Goal: Task Accomplishment & Management: Manage account settings

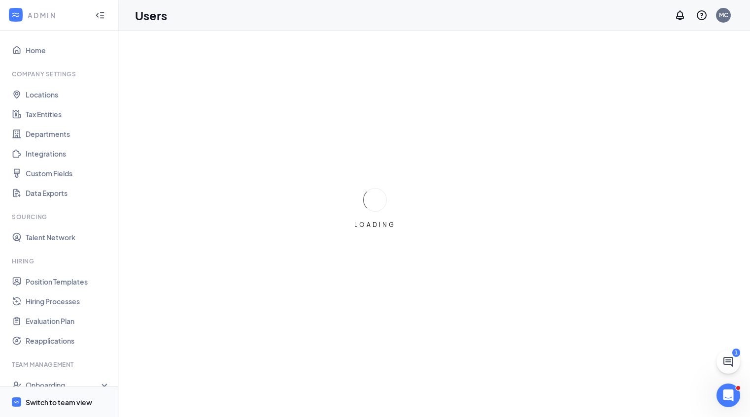
click at [50, 410] on span "Switch to team view" at bounding box center [68, 402] width 84 height 30
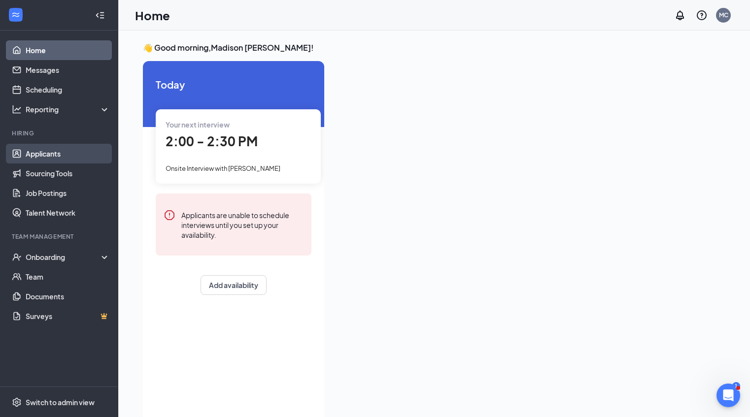
click at [64, 159] on link "Applicants" at bounding box center [68, 154] width 84 height 20
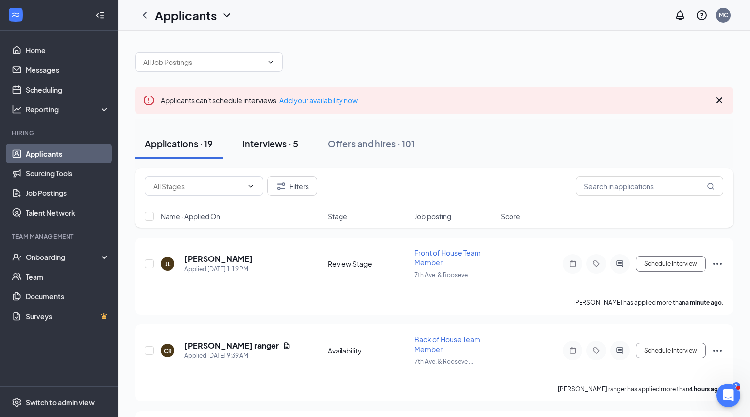
click at [262, 143] on div "Interviews · 5" at bounding box center [270, 143] width 56 height 12
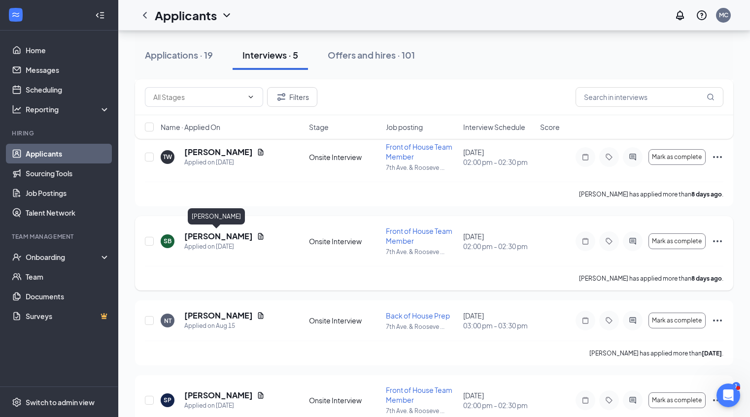
scroll to position [176, 0]
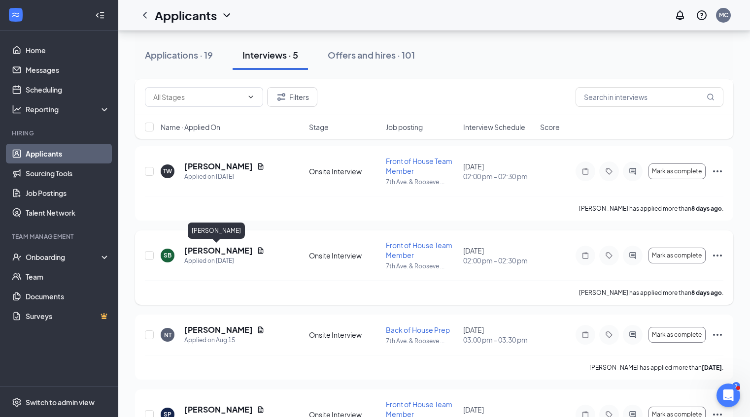
click at [206, 250] on h5 "[PERSON_NAME]" at bounding box center [218, 250] width 69 height 11
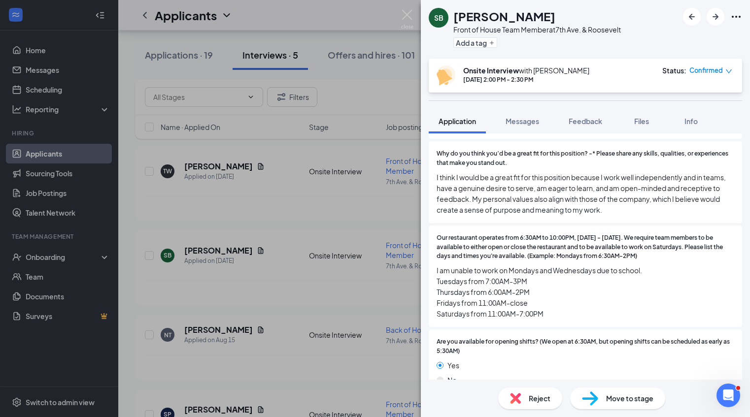
scroll to position [623, 0]
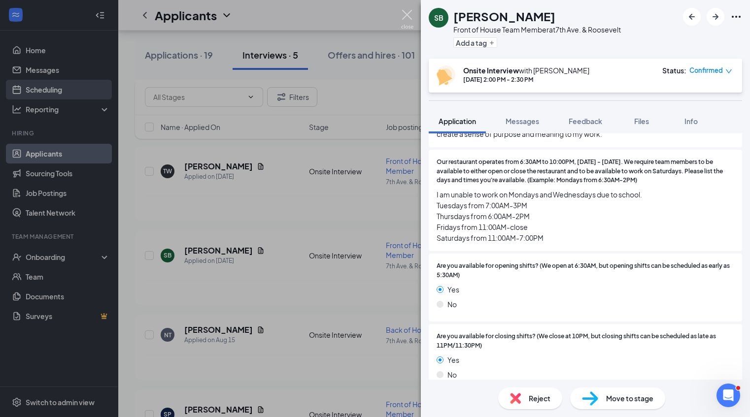
click at [411, 12] on img at bounding box center [407, 19] width 12 height 19
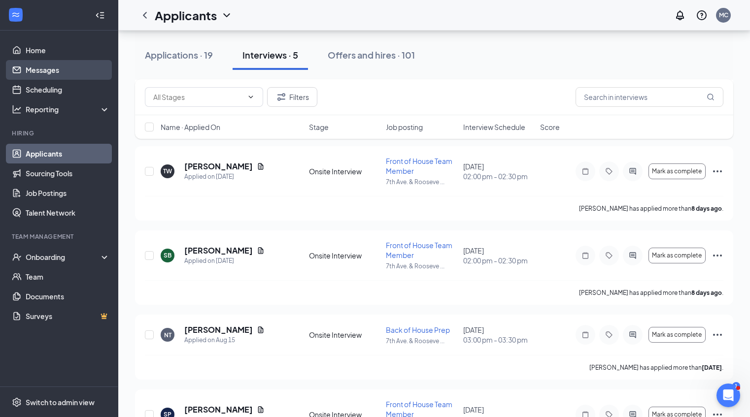
click at [67, 71] on link "Messages" at bounding box center [68, 70] width 84 height 20
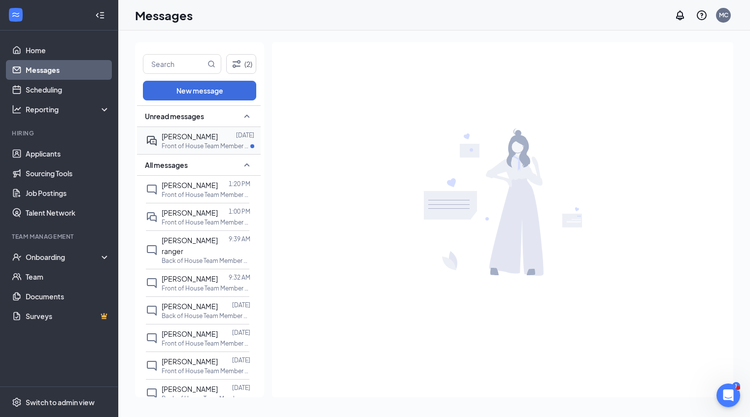
click at [204, 142] on p "Front of House Team Member at [GEOGRAPHIC_DATA]. & Roosevelt" at bounding box center [206, 146] width 89 height 8
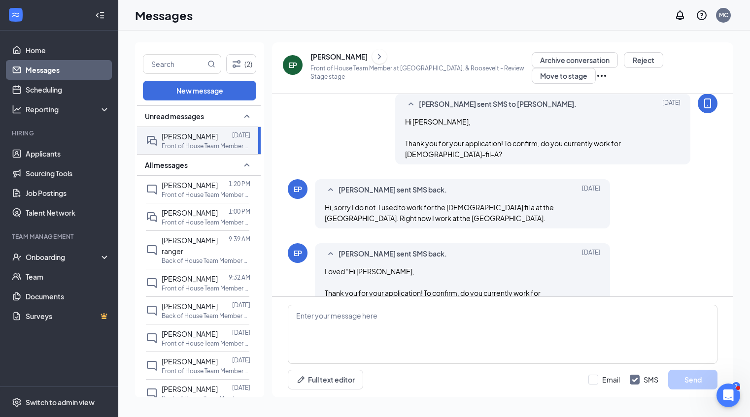
scroll to position [242, 0]
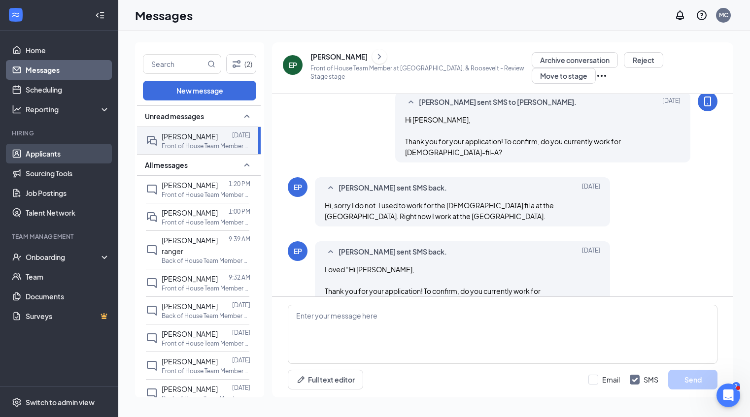
click at [74, 158] on link "Applicants" at bounding box center [68, 154] width 84 height 20
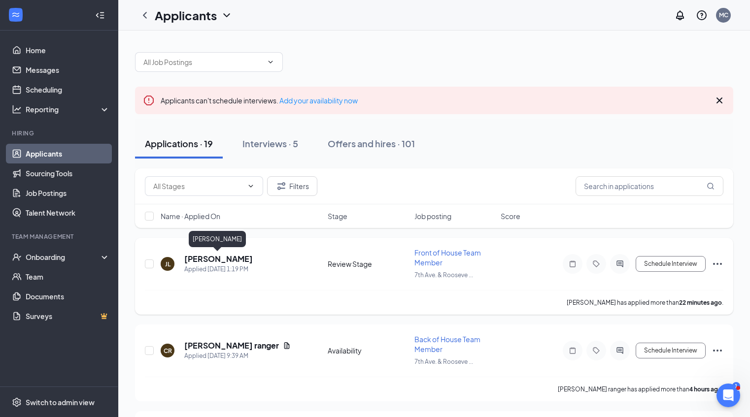
click at [205, 261] on h5 "[PERSON_NAME]" at bounding box center [218, 259] width 69 height 11
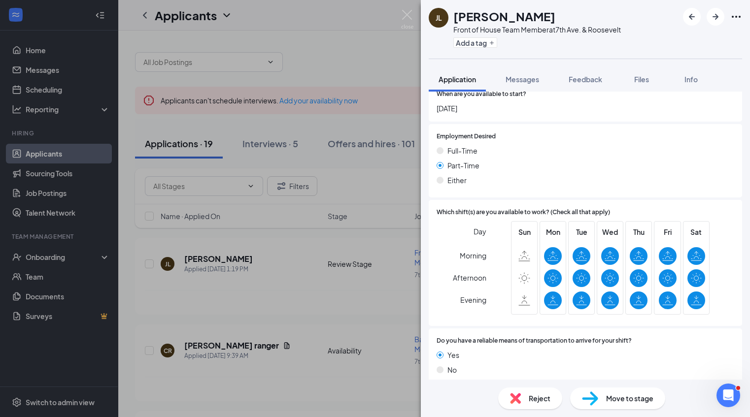
scroll to position [1049, 0]
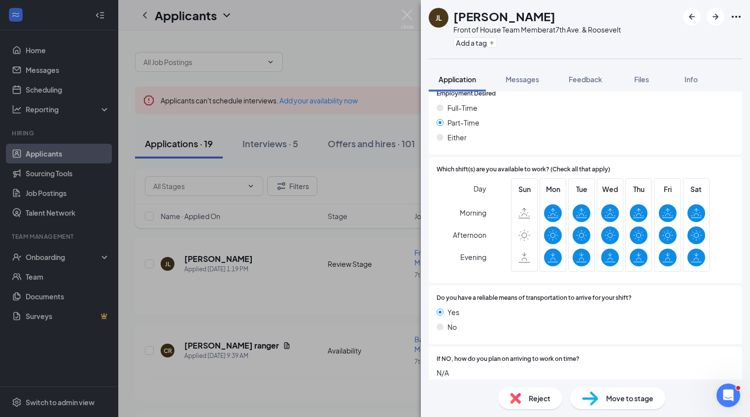
click at [530, 400] on span "Reject" at bounding box center [540, 398] width 22 height 11
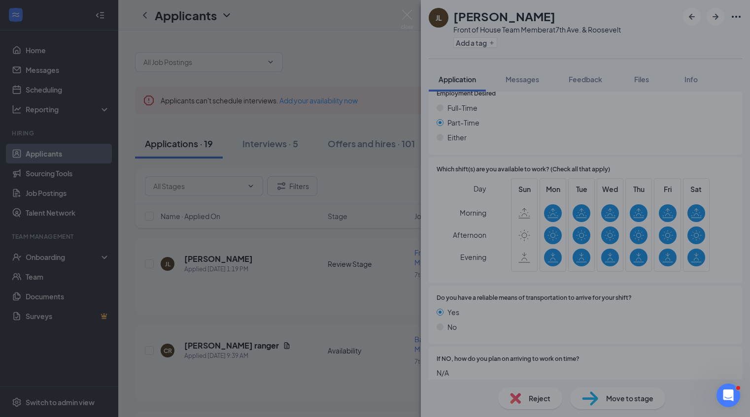
scroll to position [1044, 0]
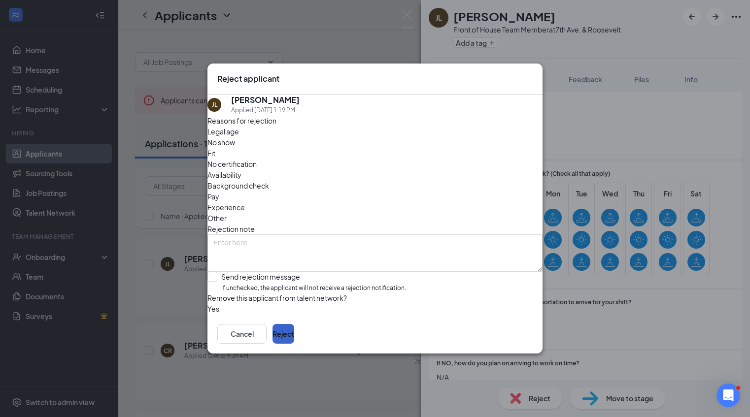
click at [294, 344] on button "Reject" at bounding box center [284, 334] width 22 height 20
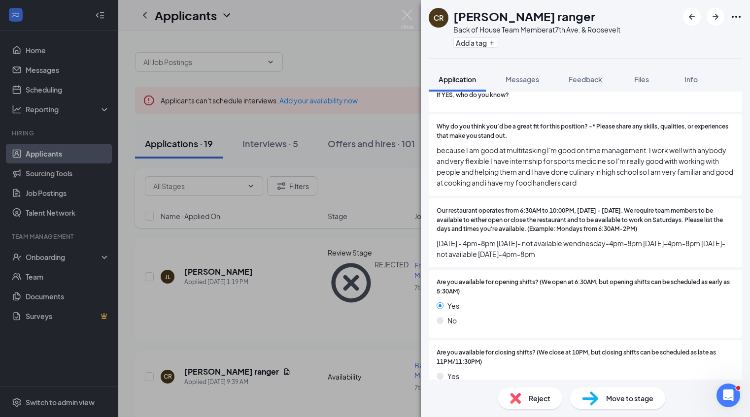
scroll to position [536, 0]
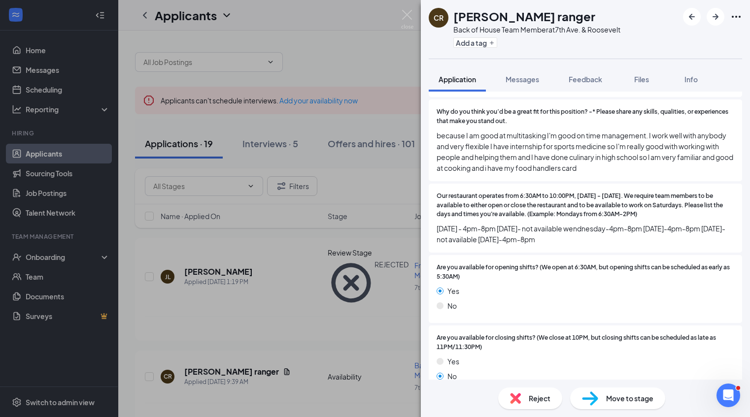
click at [521, 403] on div "Reject" at bounding box center [530, 399] width 64 height 22
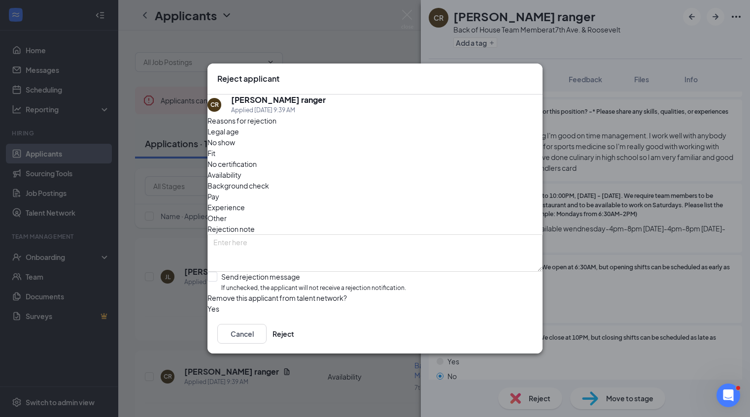
click at [241, 170] on span "Availability" at bounding box center [224, 175] width 34 height 11
click at [294, 344] on button "Reject" at bounding box center [284, 334] width 22 height 20
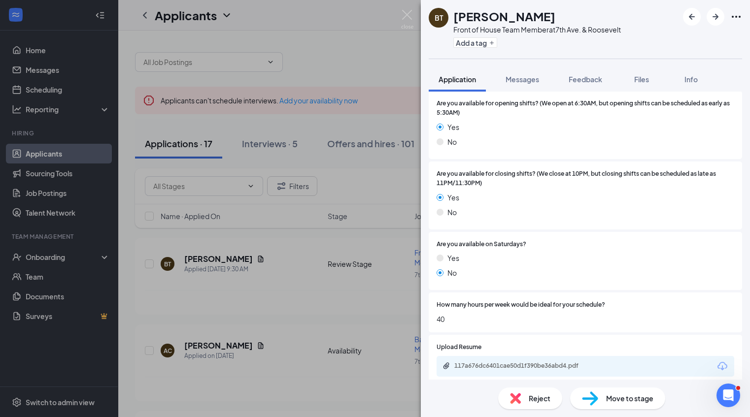
scroll to position [849, 0]
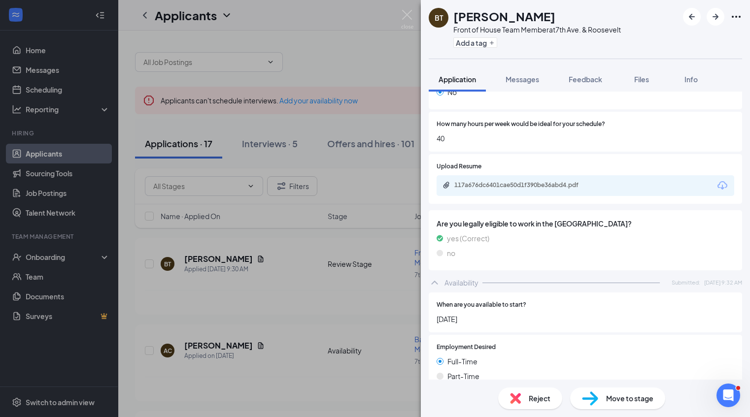
click at [522, 399] on div "Reject" at bounding box center [530, 399] width 64 height 22
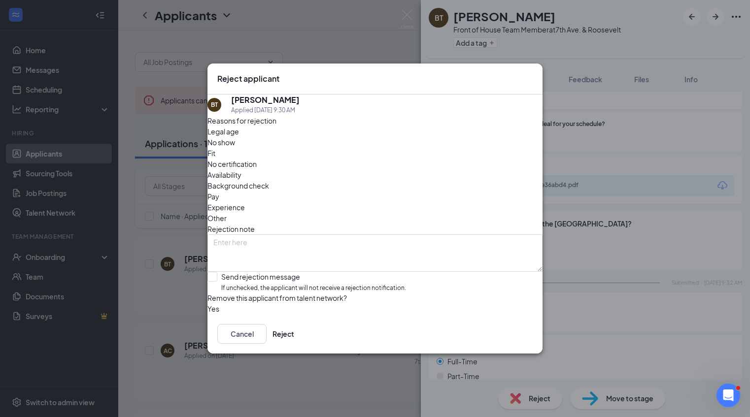
click at [454, 354] on div "Cancel Reject" at bounding box center [374, 333] width 335 height 39
click at [267, 337] on button "Cancel" at bounding box center [241, 334] width 49 height 20
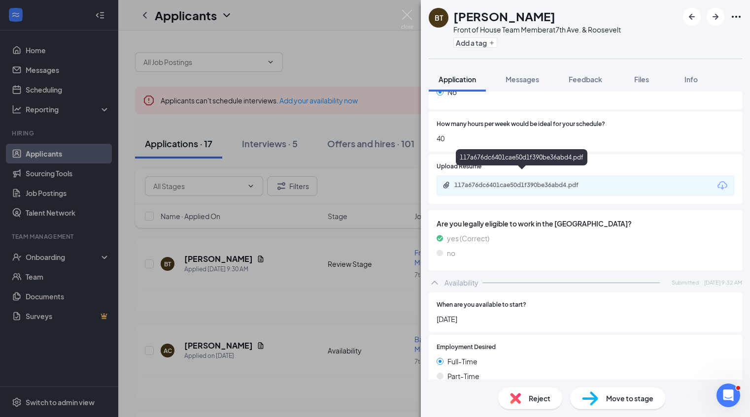
click at [519, 181] on div "117a676dc6401cae50d1f390be36abd4.pdf" at bounding box center [523, 185] width 138 height 8
click at [529, 399] on span "Reject" at bounding box center [540, 398] width 22 height 11
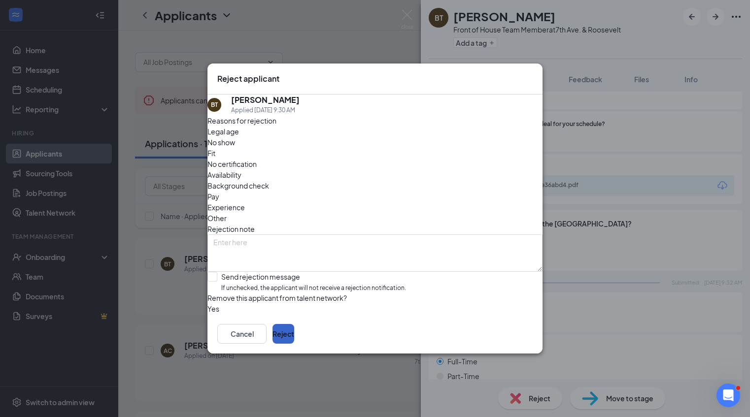
click at [294, 344] on button "Reject" at bounding box center [284, 334] width 22 height 20
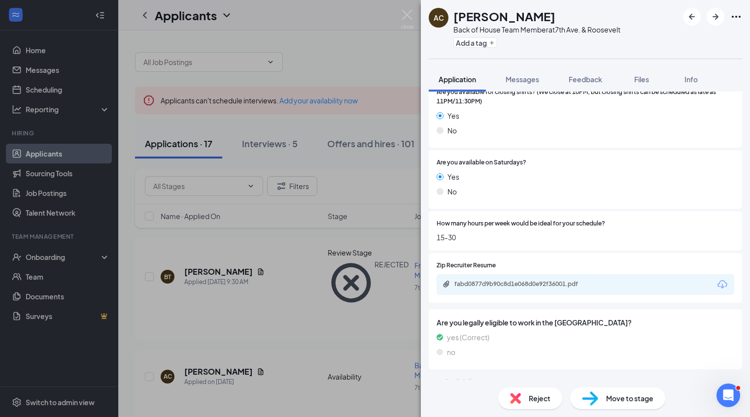
scroll to position [733, 0]
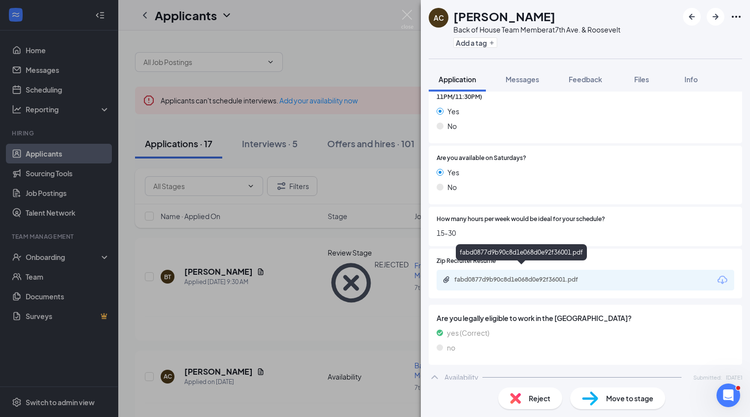
click at [556, 276] on div "fabd0877d9b90c8d1e068d0e92f36001.pdf" at bounding box center [523, 280] width 138 height 8
click at [401, 13] on img at bounding box center [407, 19] width 12 height 19
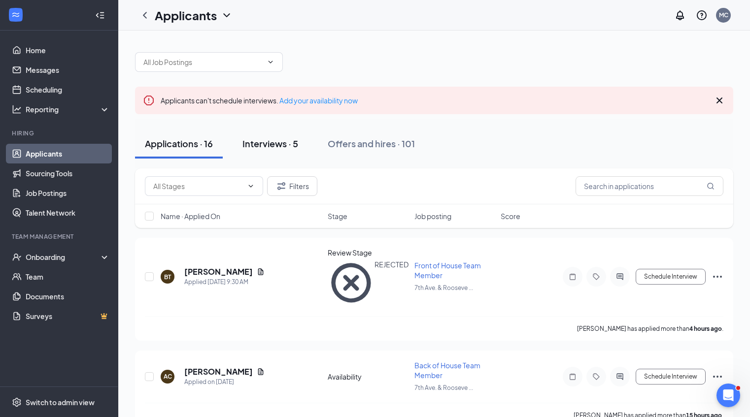
click at [275, 153] on button "Interviews · 5" at bounding box center [270, 144] width 75 height 30
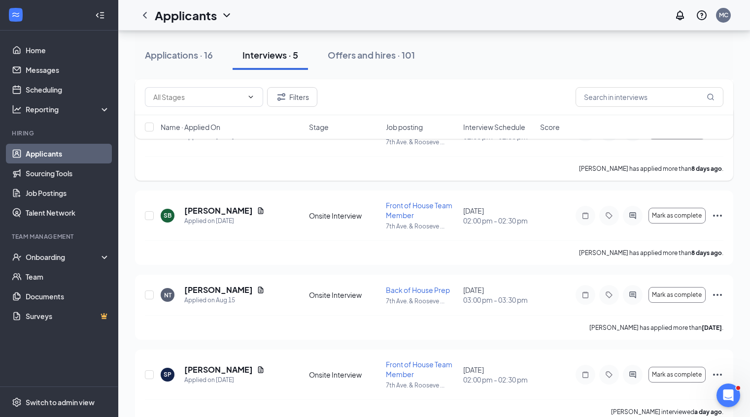
scroll to position [235, 0]
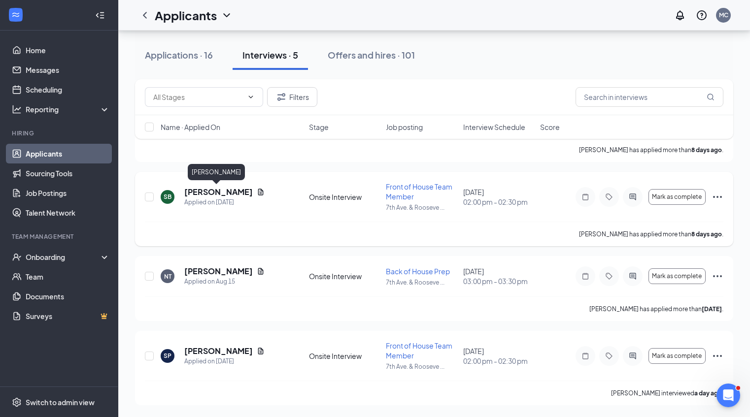
click at [216, 194] on h5 "[PERSON_NAME]" at bounding box center [218, 192] width 69 height 11
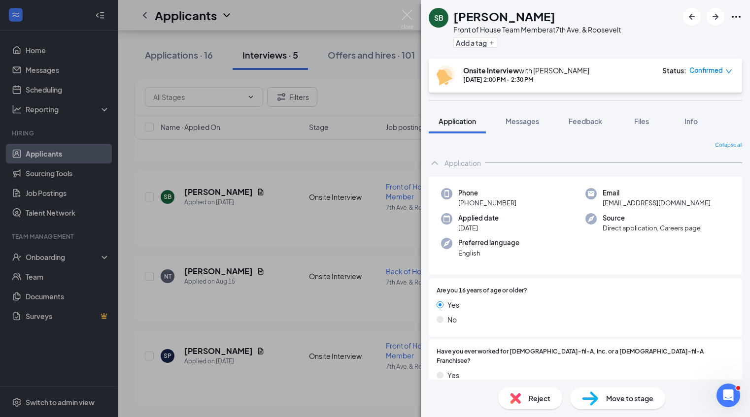
drag, startPoint x: 536, startPoint y: 17, endPoint x: 443, endPoint y: 15, distance: 92.7
click at [443, 15] on div "SB [PERSON_NAME] Front of House Team Member at [GEOGRAPHIC_DATA]. & Roosevelt A…" at bounding box center [525, 29] width 192 height 43
copy div "[PERSON_NAME]"
click at [410, 10] on img at bounding box center [407, 19] width 12 height 19
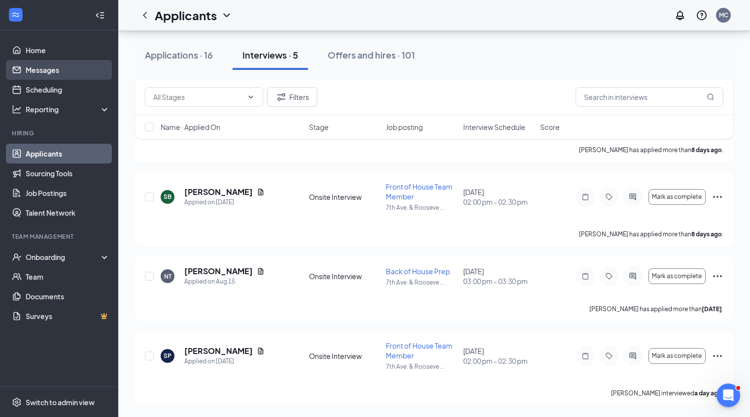
click at [51, 66] on link "Messages" at bounding box center [68, 70] width 84 height 20
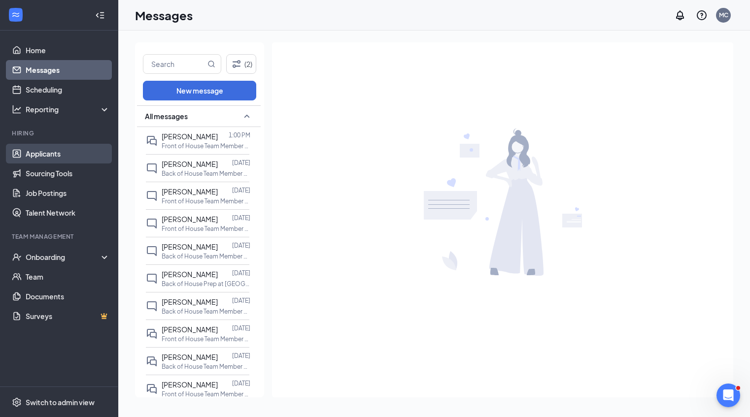
click at [48, 153] on link "Applicants" at bounding box center [68, 154] width 84 height 20
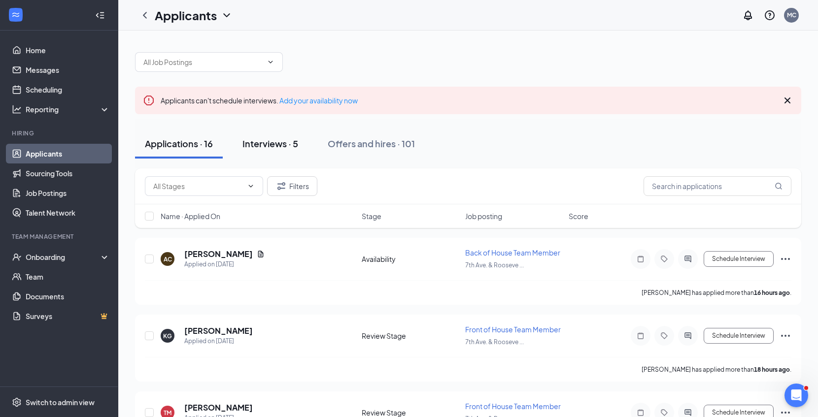
click at [272, 150] on button "Interviews · 5" at bounding box center [270, 144] width 75 height 30
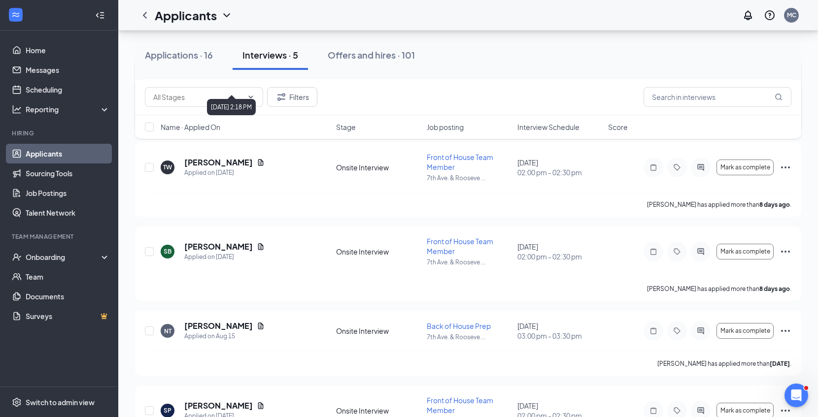
scroll to position [235, 0]
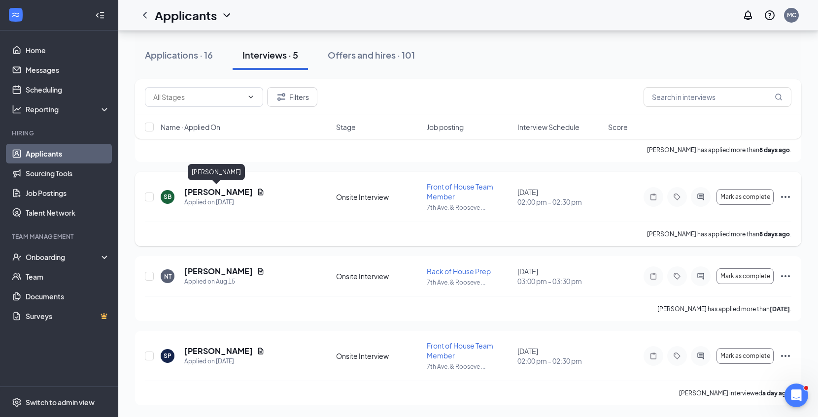
click at [224, 191] on h5 "[PERSON_NAME]" at bounding box center [218, 192] width 69 height 11
